Goal: Task Accomplishment & Management: Use online tool/utility

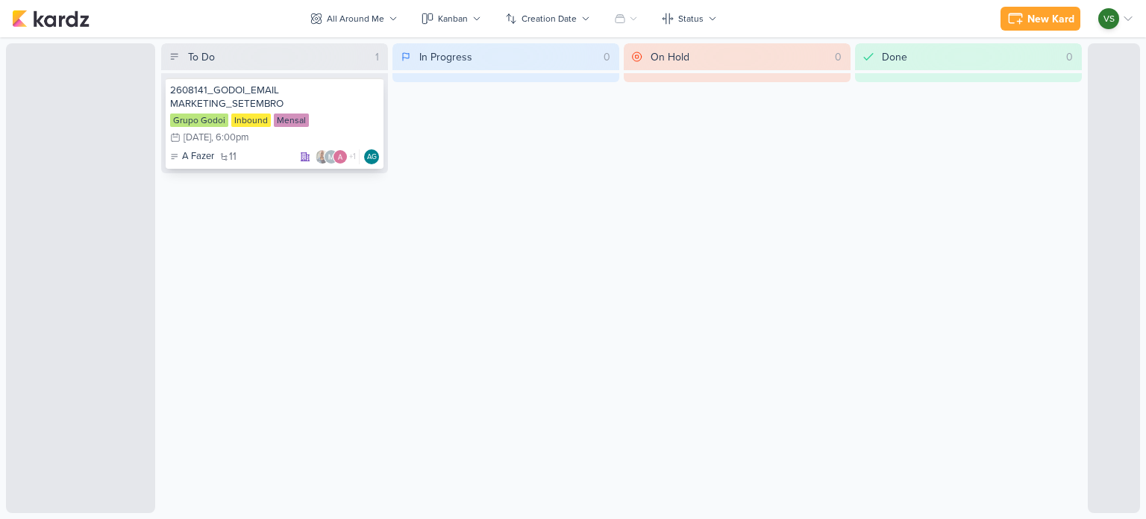
click at [233, 89] on div "2608141_GODOI_EMAIL MARKETING_SETEMBRO" at bounding box center [274, 97] width 209 height 27
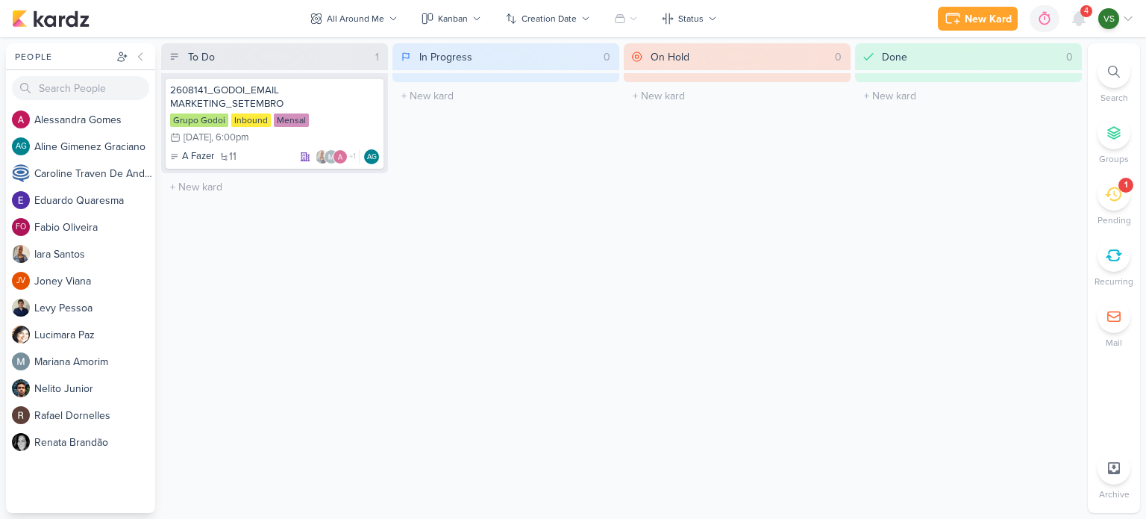
click at [1083, 12] on div "4" at bounding box center [1086, 11] width 12 height 12
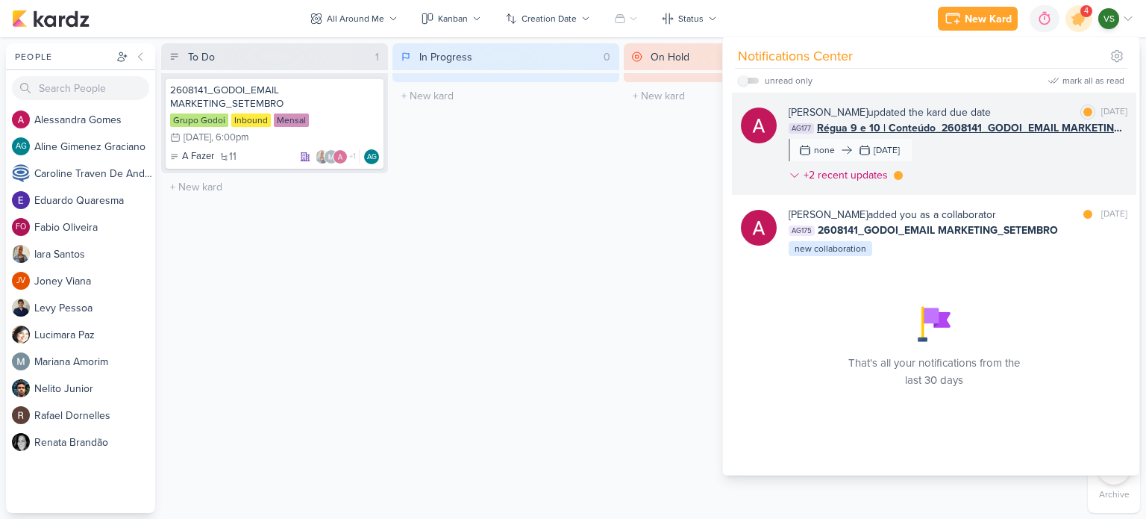
click at [1029, 176] on div "[PERSON_NAME] updated the kard due date [PERSON_NAME] as read [DATE] AG177 Régu…" at bounding box center [958, 146] width 339 height 84
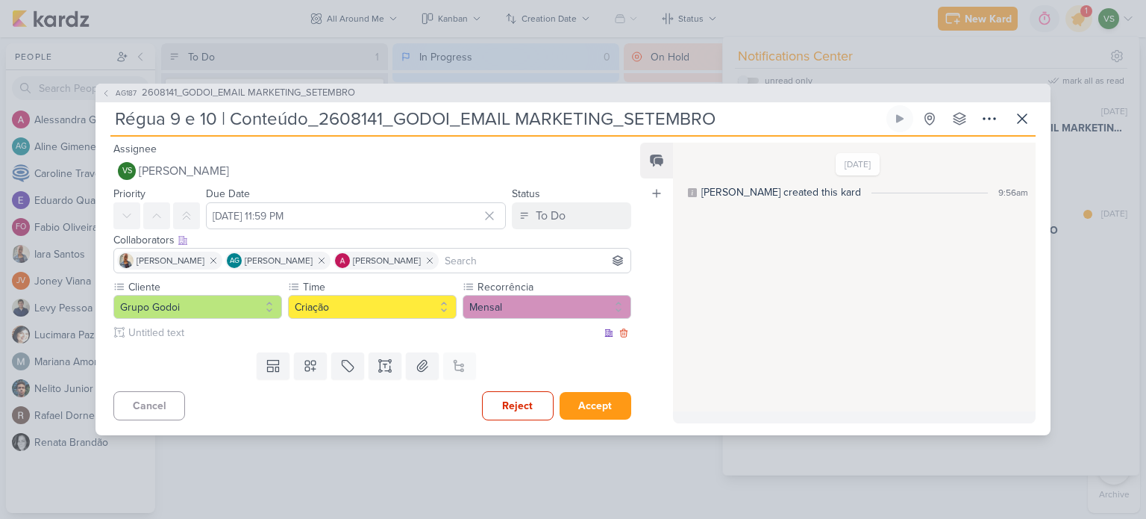
click at [189, 336] on input "text" at bounding box center [363, 333] width 476 height 16
click at [197, 306] on button "Grupo Godoi" at bounding box center [197, 307] width 169 height 24
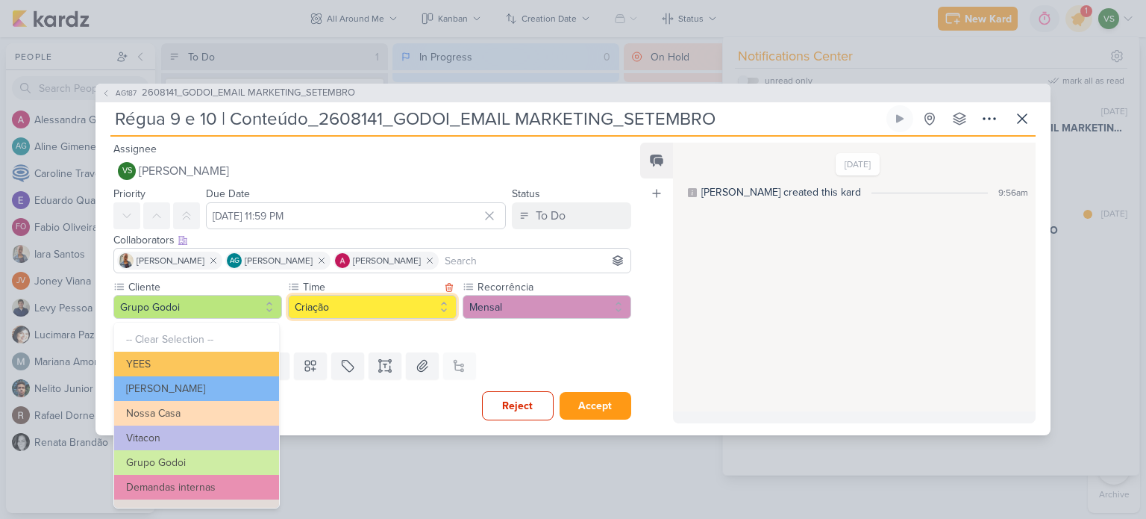
click at [377, 303] on button "Criação" at bounding box center [372, 307] width 169 height 24
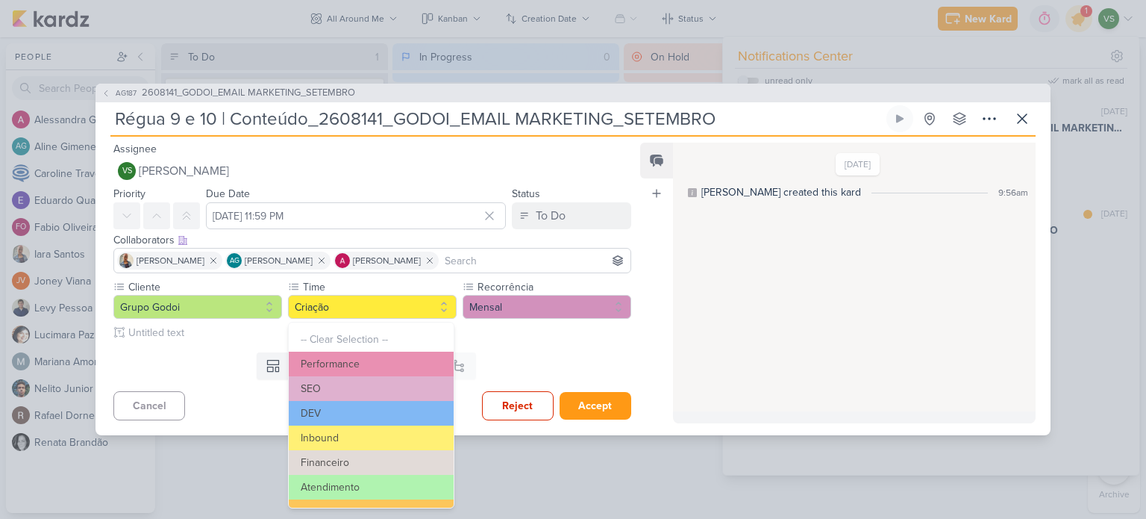
click at [550, 354] on div "Templates Custom Fields Labels Text Box Attachment This kard is already a subka…" at bounding box center [367, 365] width 542 height 39
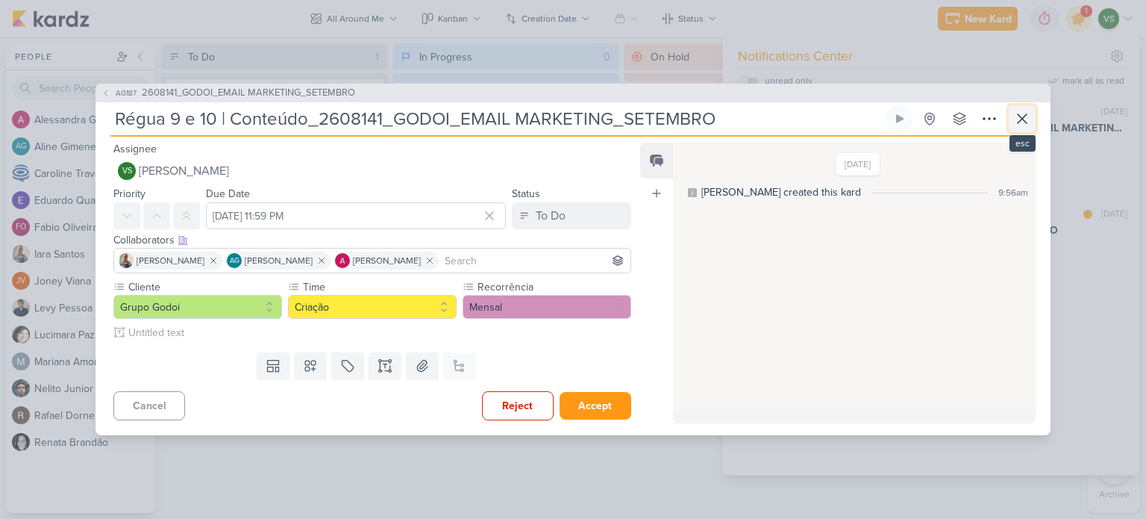
click at [1027, 119] on icon at bounding box center [1022, 119] width 18 height 18
click at [1025, 125] on icon at bounding box center [1022, 119] width 18 height 18
click at [1018, 116] on icon at bounding box center [1022, 119] width 18 height 18
click at [1130, 272] on div "AG187 2608141_GODOI_EMAIL MARKETING_SETEMBRO Régua 9 e 10 | Conteúdo_2608141_GO…" at bounding box center [573, 259] width 1146 height 519
